Goal: Information Seeking & Learning: Understand process/instructions

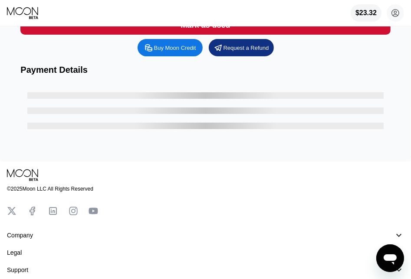
scroll to position [174, 0]
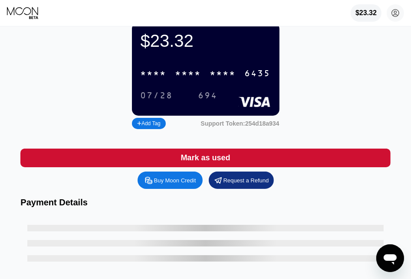
scroll to position [174, 0]
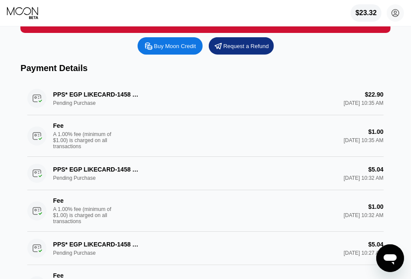
click at [130, 204] on div "Fee" at bounding box center [96, 200] width 87 height 7
click at [184, 150] on div "Fee A 1.00% fee (minimum of $1.00) is charged on all transactions" at bounding box center [105, 135] width 157 height 27
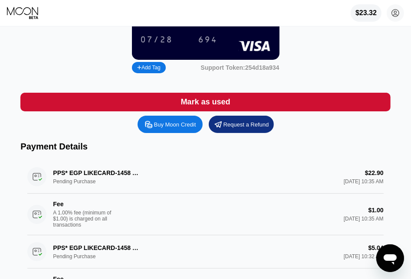
scroll to position [43, 0]
